Goal: Task Accomplishment & Management: Use online tool/utility

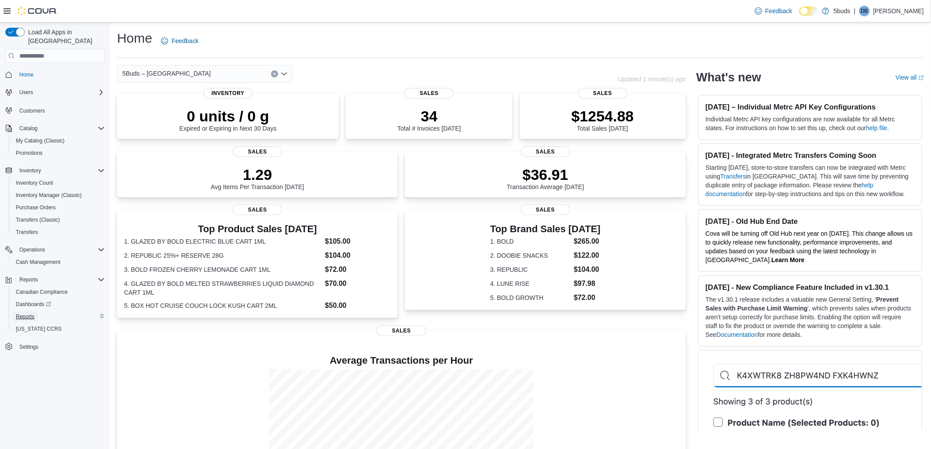
click at [20, 313] on span "Reports" at bounding box center [25, 316] width 18 height 7
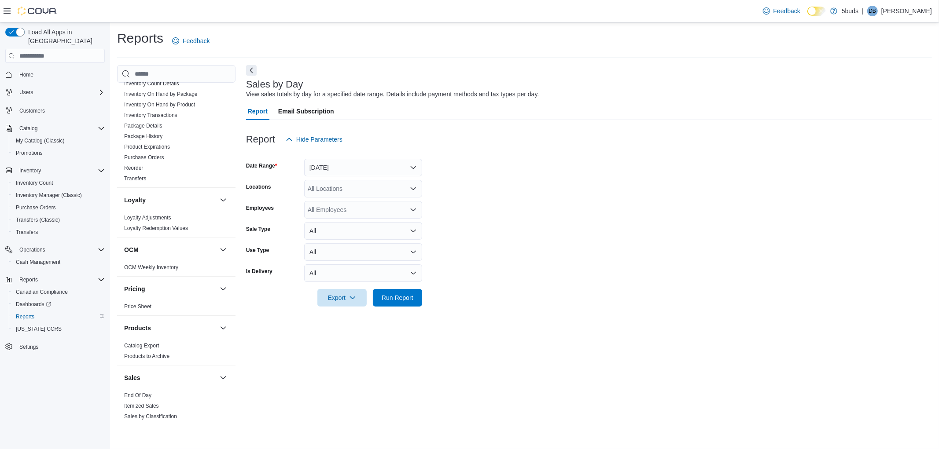
scroll to position [614, 0]
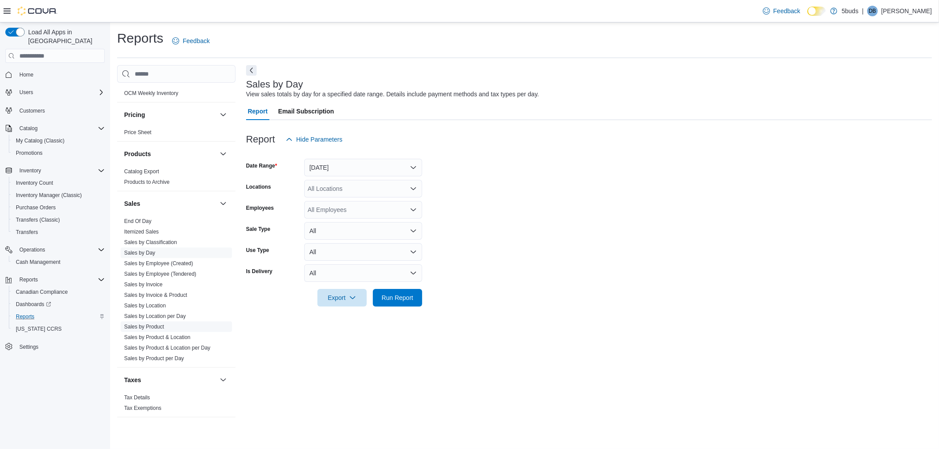
click at [161, 324] on link "Sales by Product" at bounding box center [144, 327] width 40 height 6
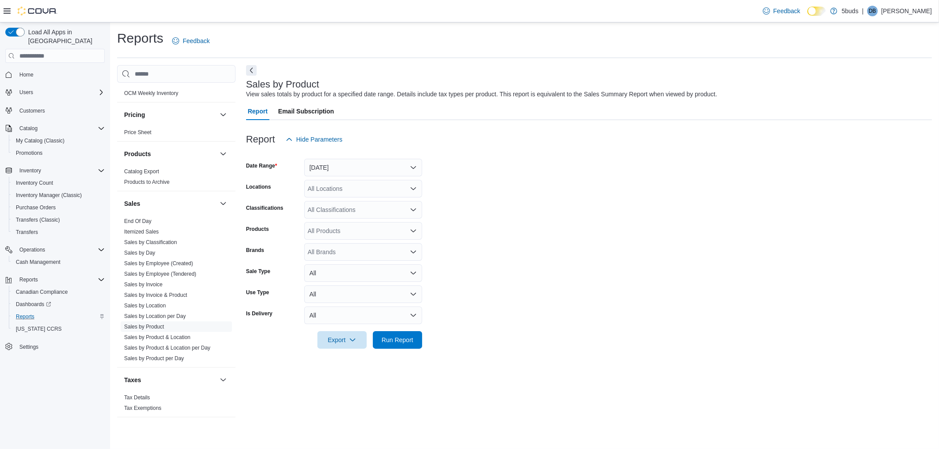
click at [367, 156] on div at bounding box center [589, 153] width 686 height 11
click at [363, 162] on button "[DATE]" at bounding box center [363, 168] width 118 height 18
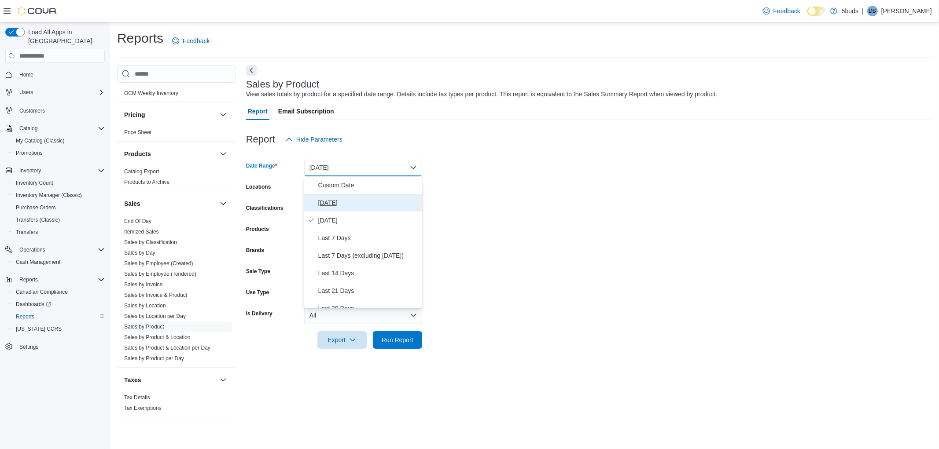
click at [336, 204] on span "[DATE]" at bounding box center [368, 203] width 100 height 11
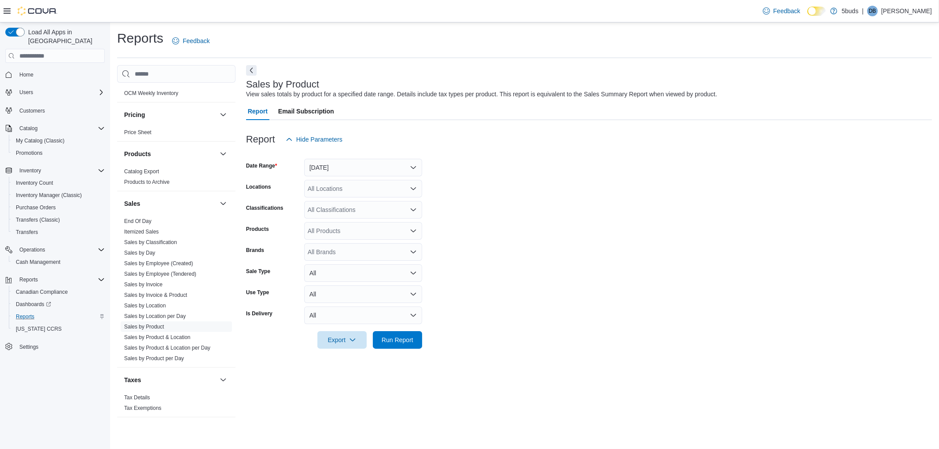
click at [540, 185] on form "Date Range [DATE] Locations All Locations Classifications All Classifications P…" at bounding box center [589, 248] width 686 height 201
click at [398, 191] on div "All Locations" at bounding box center [363, 189] width 118 height 18
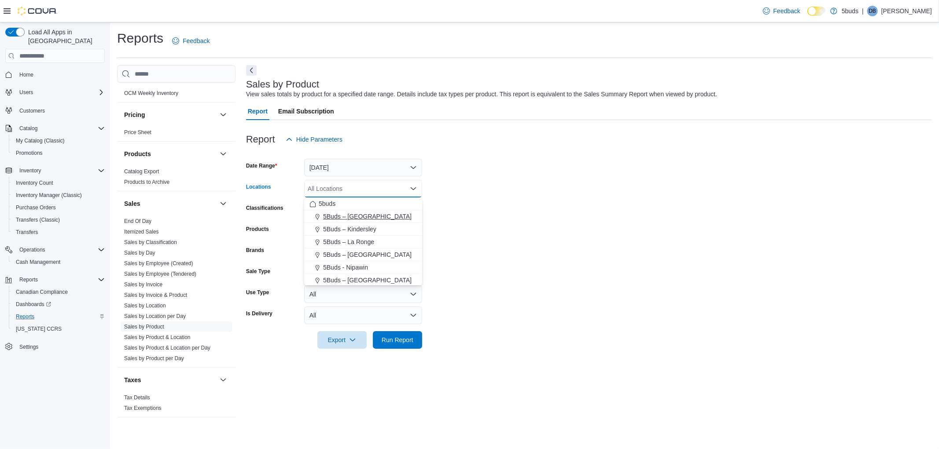
click at [360, 218] on span "5Buds – [GEOGRAPHIC_DATA]" at bounding box center [367, 216] width 88 height 9
click at [527, 208] on form "Date Range [DATE] Locations 5Buds – [GEOGRAPHIC_DATA] Combo box. Selected. 5Bud…" at bounding box center [589, 248] width 686 height 201
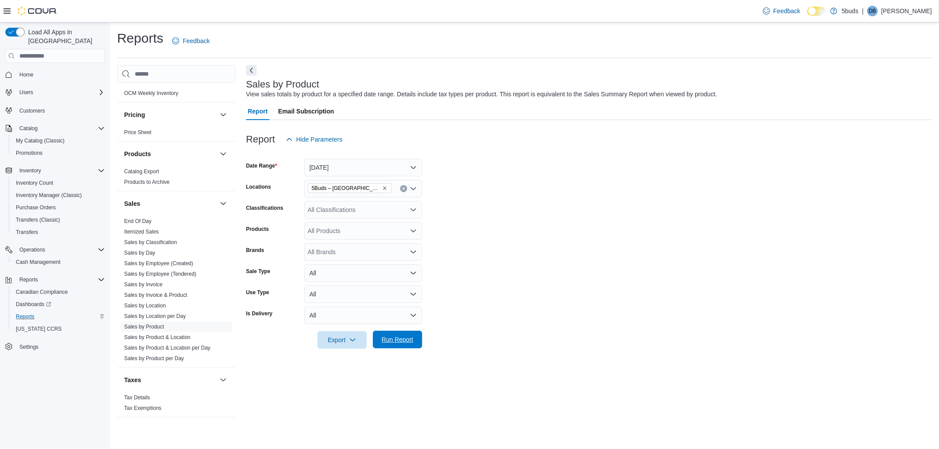
click at [394, 340] on span "Run Report" at bounding box center [398, 339] width 32 height 9
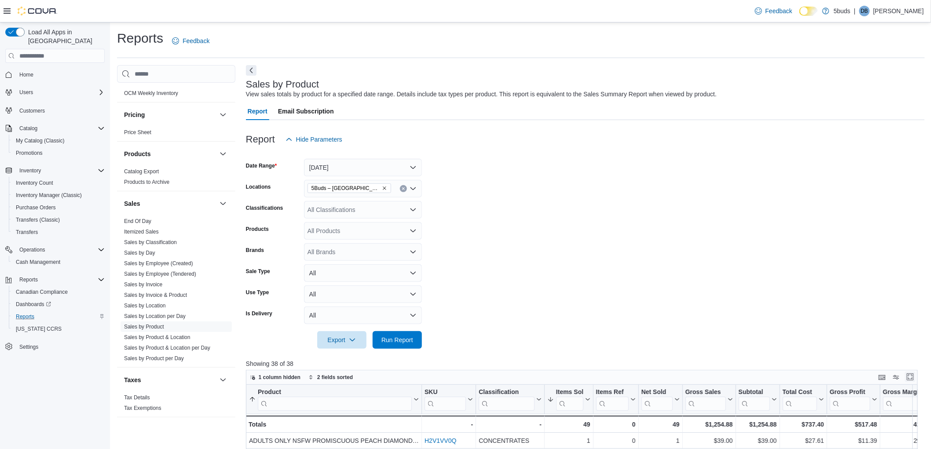
click at [916, 375] on button "Enter fullscreen" at bounding box center [910, 377] width 11 height 11
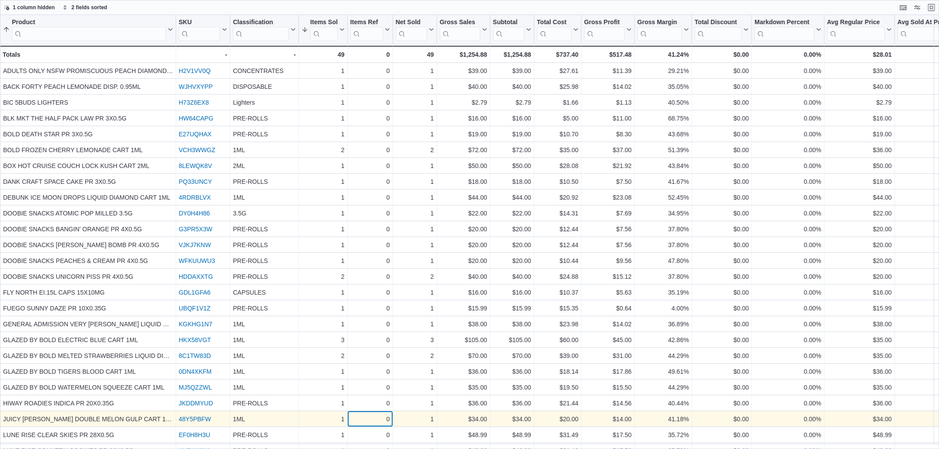
click at [370, 415] on div "0" at bounding box center [370, 419] width 40 height 11
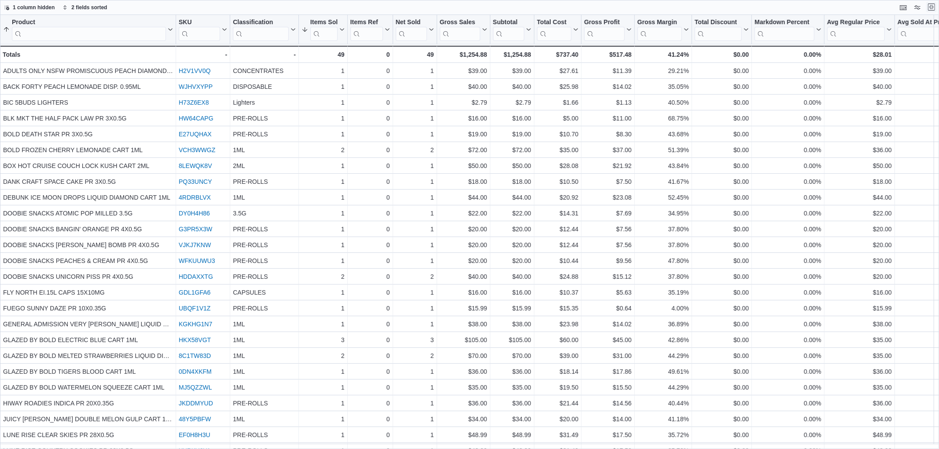
click at [931, 5] on button "Exit fullscreen" at bounding box center [931, 7] width 11 height 11
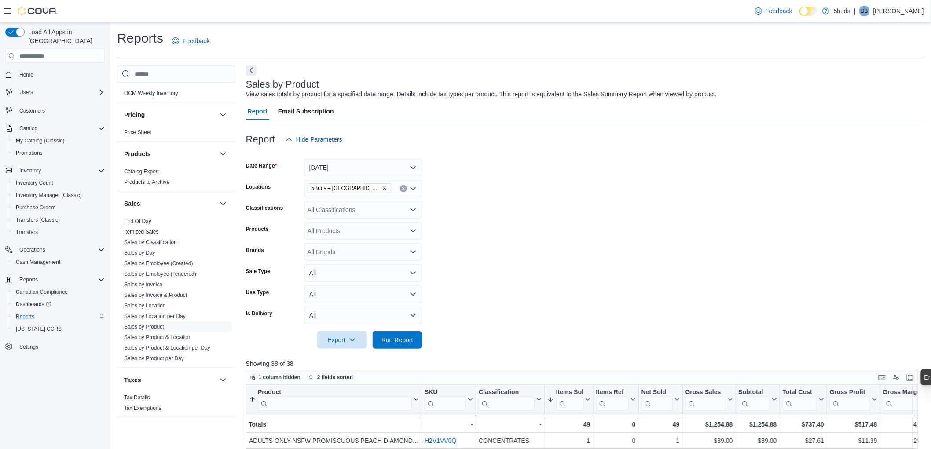
click at [606, 202] on form "Date Range [DATE] Locations 5Buds – Humboldt Classifications All Classification…" at bounding box center [585, 248] width 679 height 201
click at [25, 71] on span "Home" at bounding box center [26, 74] width 14 height 7
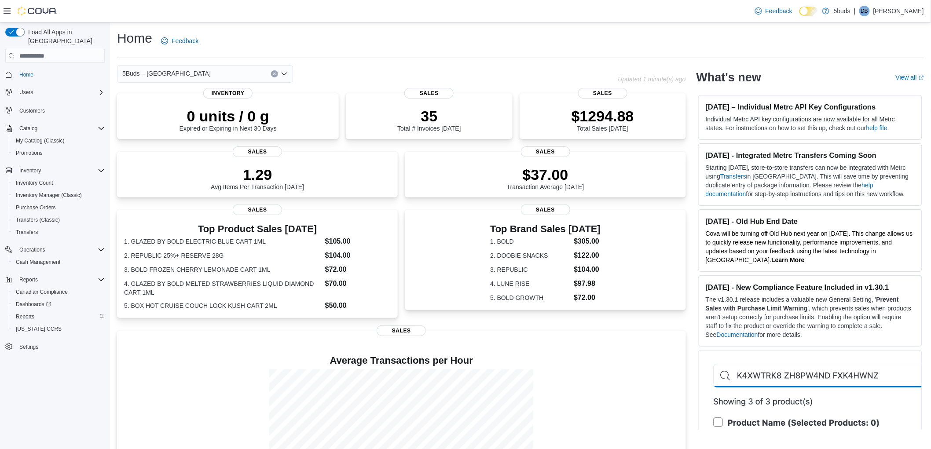
click at [348, 36] on div "Home Feedback" at bounding box center [520, 40] width 807 height 23
click at [25, 312] on span "Reports" at bounding box center [25, 317] width 18 height 11
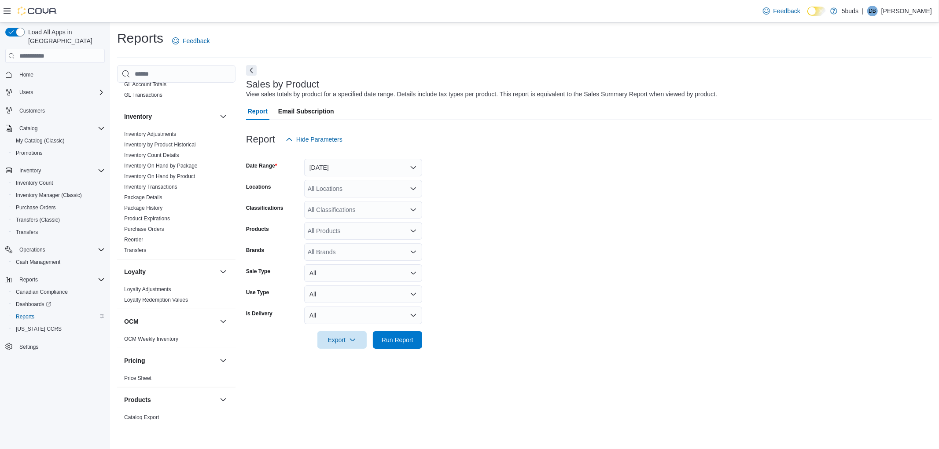
scroll to position [321, 0]
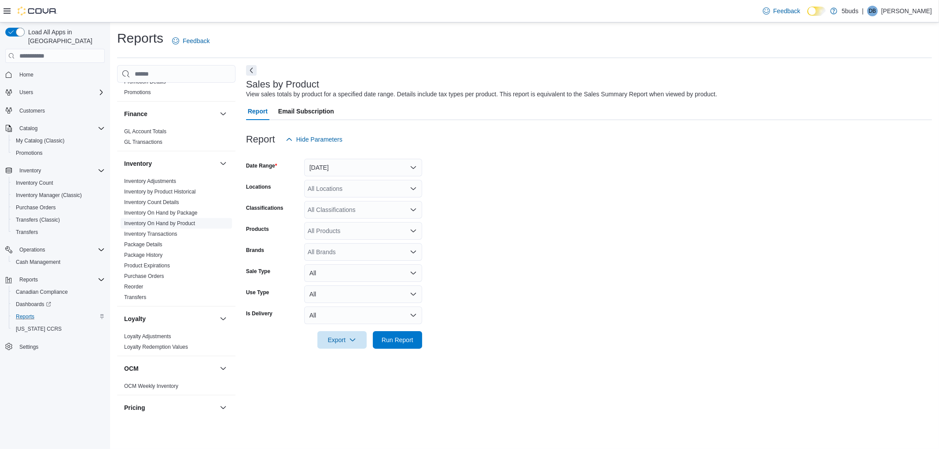
click at [172, 220] on link "Inventory On Hand by Product" at bounding box center [159, 223] width 71 height 6
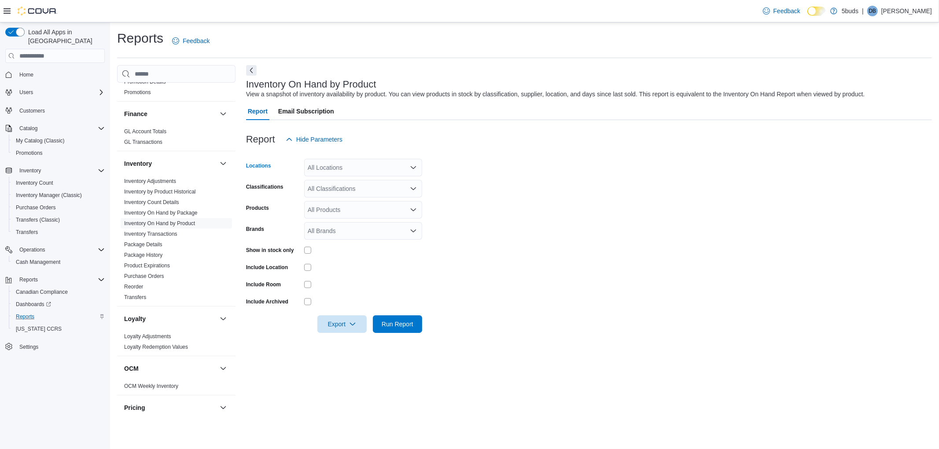
click at [354, 173] on div "All Locations" at bounding box center [363, 168] width 118 height 18
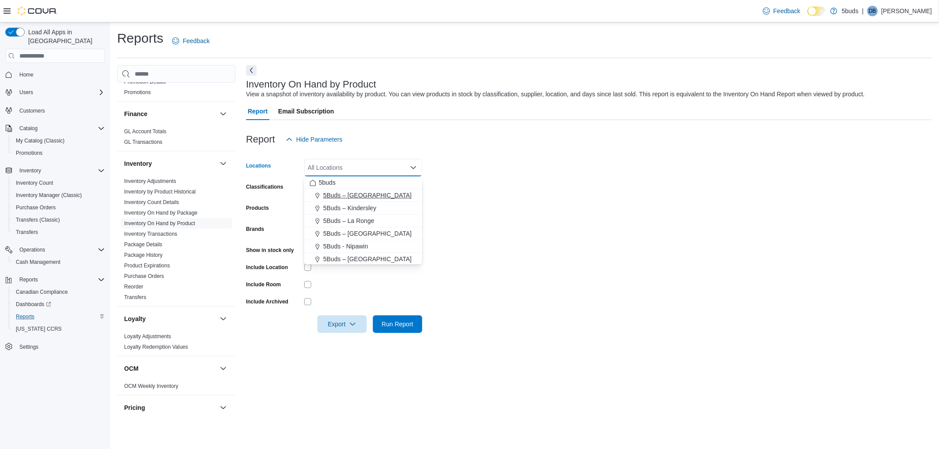
click at [343, 191] on span "5Buds – [GEOGRAPHIC_DATA]" at bounding box center [367, 195] width 88 height 9
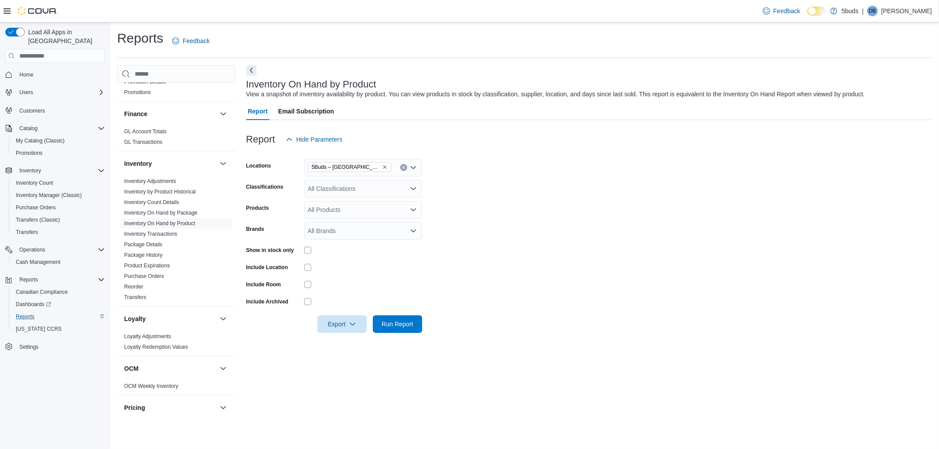
click at [502, 179] on form "Locations 5Buds – Humboldt Classifications All Classifications Products All Pro…" at bounding box center [589, 240] width 686 height 185
click at [367, 187] on div "All Classifications" at bounding box center [363, 189] width 118 height 18
click at [340, 266] on span "28G" at bounding box center [337, 269] width 11 height 9
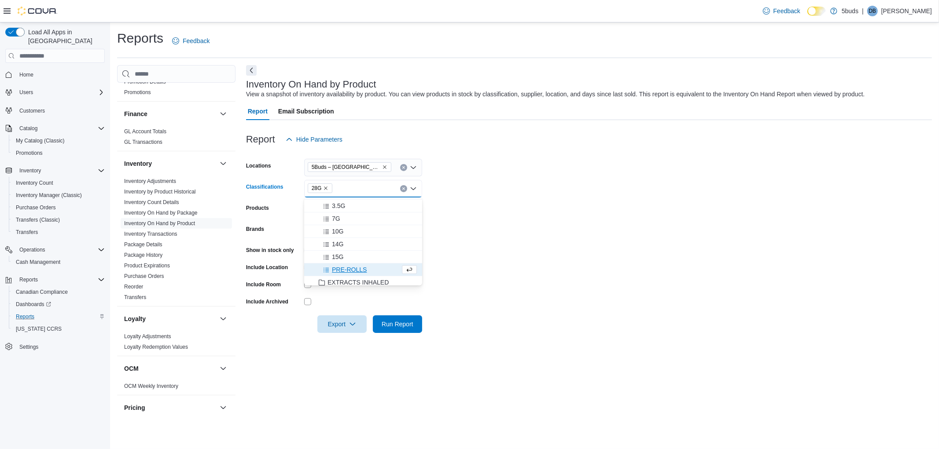
click at [480, 227] on form "Locations 5Buds – [GEOGRAPHIC_DATA] Classifications 28G Combo box. Selected. 28…" at bounding box center [589, 240] width 686 height 185
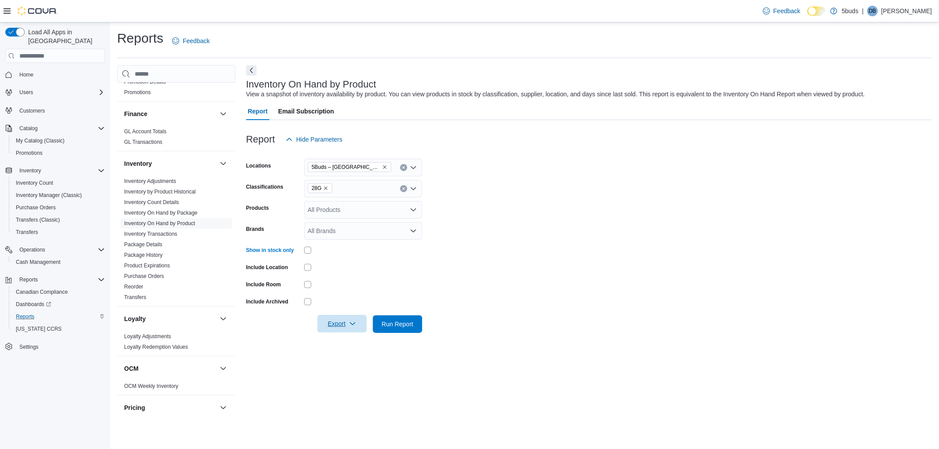
click at [349, 323] on icon "button" at bounding box center [352, 323] width 7 height 7
click at [352, 341] on span "Export to Excel" at bounding box center [343, 341] width 40 height 7
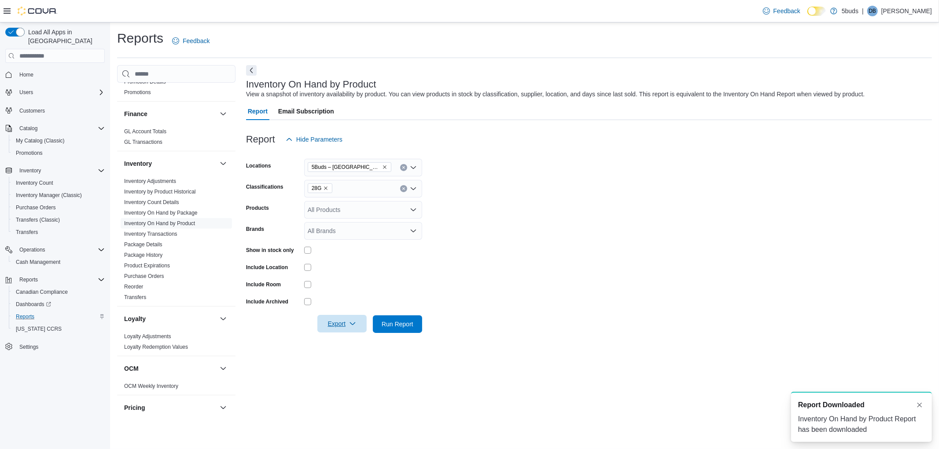
scroll to position [0, 0]
